Goal: Browse casually: Explore the website without a specific task or goal

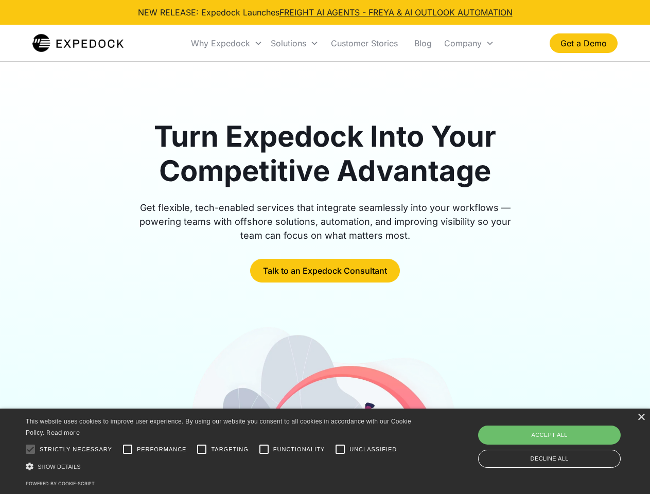
click at [227, 43] on div "Why Expedock" at bounding box center [220, 43] width 59 height 10
click at [294, 43] on div "Solutions" at bounding box center [289, 43] width 36 height 10
click at [469, 43] on div "Company" at bounding box center [463, 43] width 38 height 10
click at [30, 449] on div at bounding box center [30, 449] width 21 height 21
click at [128, 449] on input "Performance" at bounding box center [127, 449] width 21 height 21
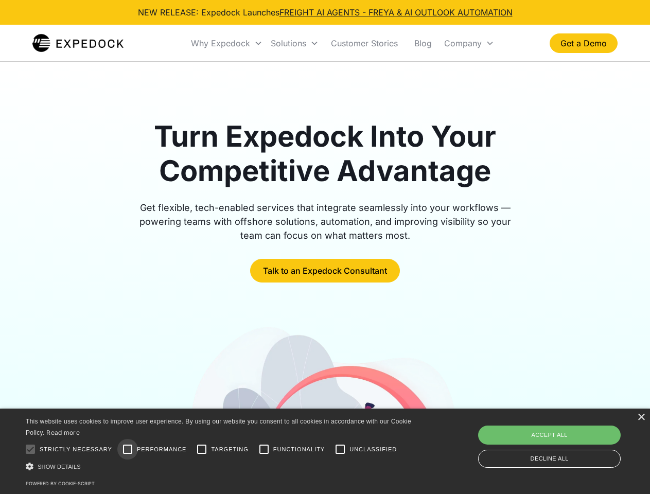
checkbox input "true"
click at [202, 449] on input "Targeting" at bounding box center [201, 449] width 21 height 21
checkbox input "true"
click at [264, 449] on input "Functionality" at bounding box center [264, 449] width 21 height 21
checkbox input "true"
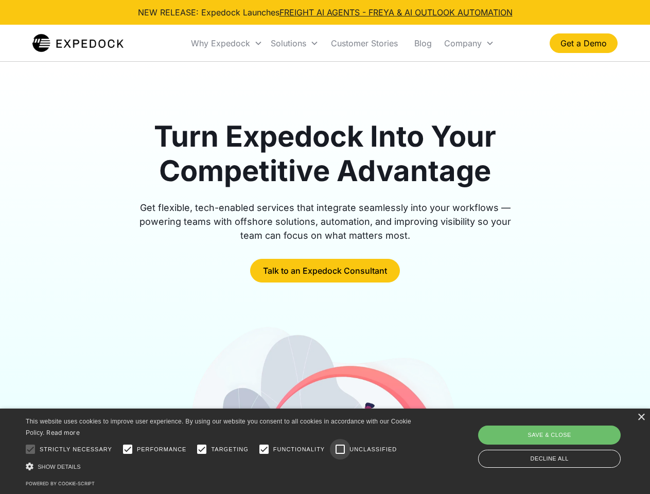
click at [340, 449] on input "Unclassified" at bounding box center [340, 449] width 21 height 21
checkbox input "true"
click at [220, 466] on div "Show details Hide details" at bounding box center [220, 466] width 389 height 11
